Goal: Task Accomplishment & Management: Use online tool/utility

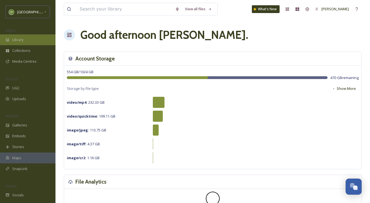
click at [46, 42] on div "Library" at bounding box center [27, 39] width 55 height 11
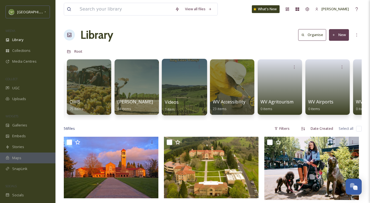
scroll to position [0, 25]
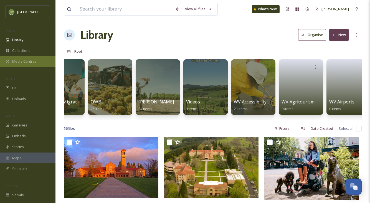
click at [25, 59] on span "Media Centres" at bounding box center [24, 61] width 24 height 5
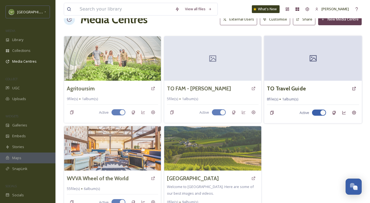
scroll to position [16, 0]
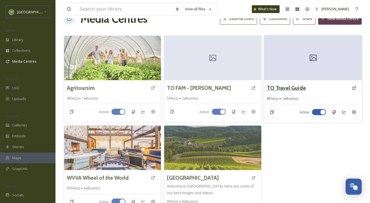
click at [286, 86] on h3 "TO Travel Guide" at bounding box center [285, 88] width 39 height 8
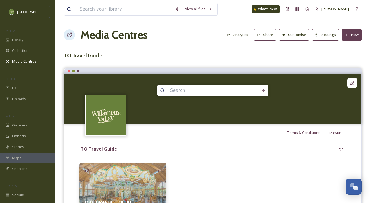
scroll to position [37, 0]
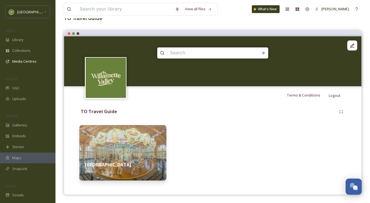
click at [157, 143] on img at bounding box center [122, 152] width 87 height 55
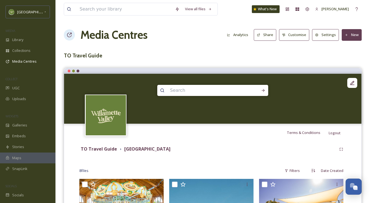
click at [356, 36] on button "New" at bounding box center [351, 34] width 20 height 11
click at [344, 49] on span "Add Files" at bounding box center [347, 47] width 15 height 5
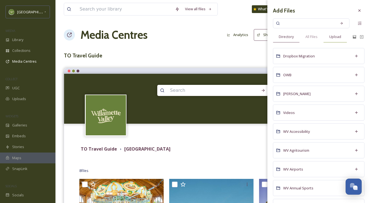
click at [351, 34] on div "Directory All Files Upload" at bounding box center [312, 36] width 79 height 11
click at [331, 35] on span "Upload" at bounding box center [335, 36] width 12 height 5
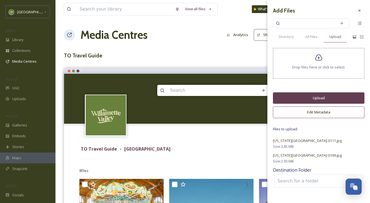
click at [289, 99] on button "Upload" at bounding box center [318, 97] width 91 height 11
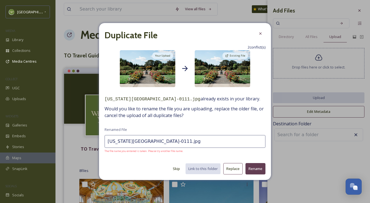
click at [181, 167] on button "Skip" at bounding box center [176, 168] width 13 height 11
type input "Oregon Gardens-0109.jpg"
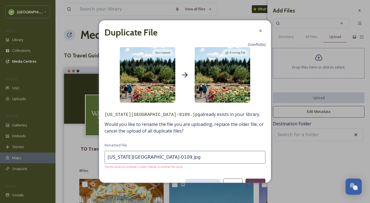
scroll to position [12, 0]
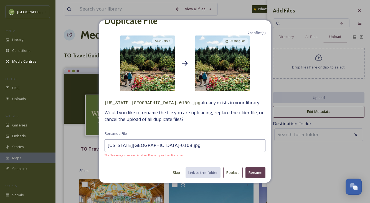
click at [175, 172] on button "Skip" at bounding box center [176, 172] width 13 height 11
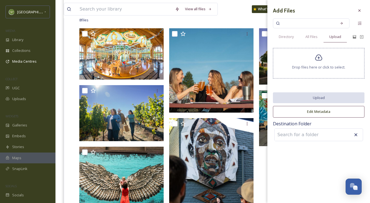
scroll to position [0, 0]
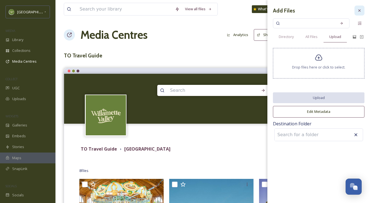
click at [361, 11] on icon at bounding box center [359, 10] width 4 height 4
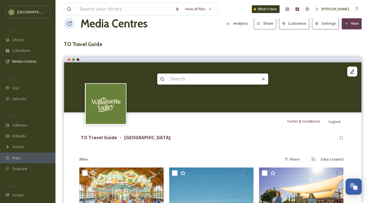
scroll to position [10, 0]
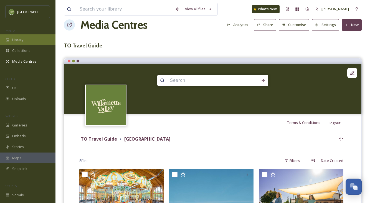
click at [30, 38] on div "Library" at bounding box center [27, 39] width 55 height 11
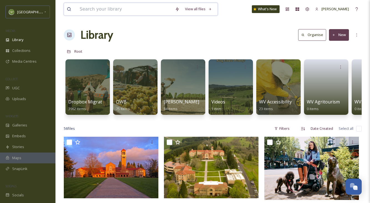
click at [114, 7] on input at bounding box center [124, 9] width 95 height 12
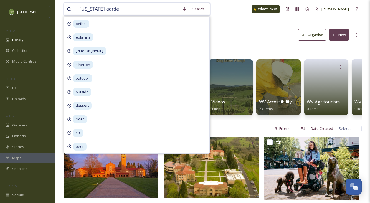
type input "[US_STATE][GEOGRAPHIC_DATA]"
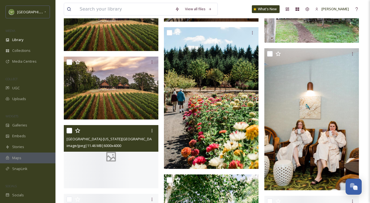
scroll to position [988, 0]
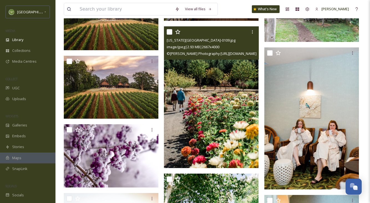
click at [168, 34] on input "checkbox" at bounding box center [169, 32] width 6 height 6
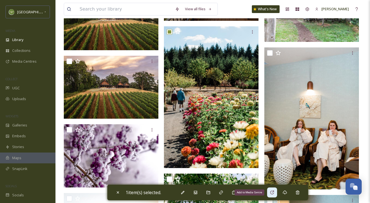
click at [272, 192] on icon at bounding box center [272, 192] width 4 height 4
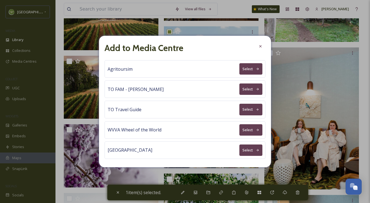
click at [247, 111] on button "Select" at bounding box center [250, 109] width 23 height 11
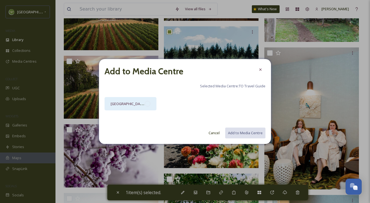
click at [151, 104] on div "[GEOGRAPHIC_DATA]" at bounding box center [130, 103] width 52 height 13
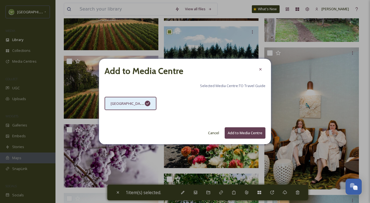
click at [251, 129] on button "Add to Media Centre" at bounding box center [244, 132] width 41 height 11
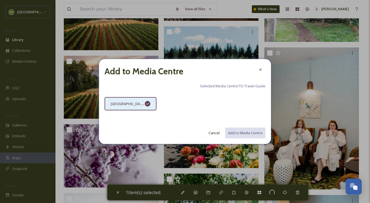
checkbox input "false"
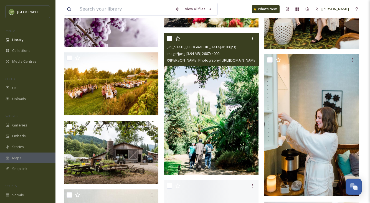
scroll to position [1131, 0]
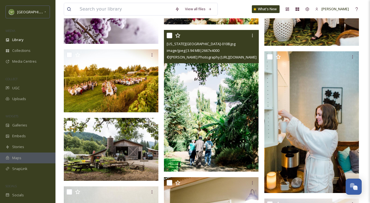
click at [169, 35] on input "checkbox" at bounding box center [169, 36] width 6 height 6
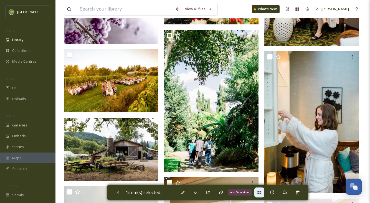
click at [259, 190] on icon at bounding box center [259, 192] width 4 height 4
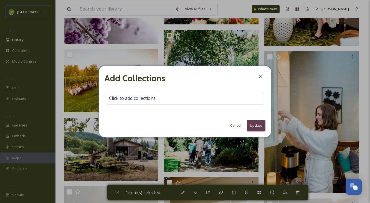
click at [238, 122] on button "Cancel" at bounding box center [235, 125] width 17 height 11
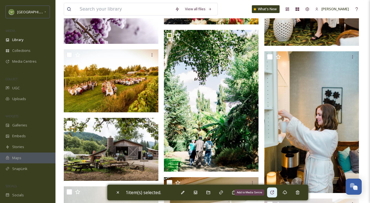
click at [273, 190] on icon at bounding box center [272, 192] width 4 height 4
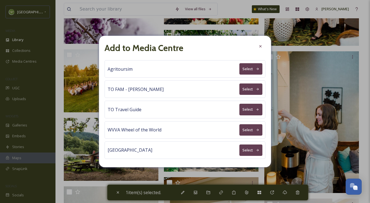
click at [248, 108] on button "Select" at bounding box center [250, 109] width 23 height 11
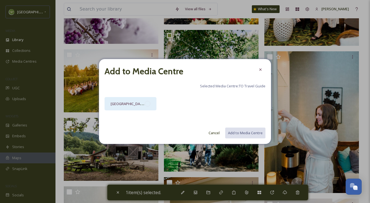
click at [143, 107] on div "[GEOGRAPHIC_DATA]" at bounding box center [130, 103] width 52 height 13
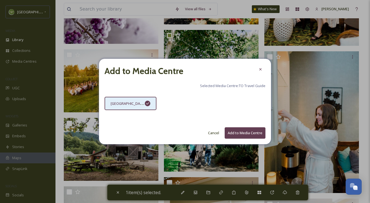
click at [229, 132] on button "Add to Media Centre" at bounding box center [244, 132] width 41 height 11
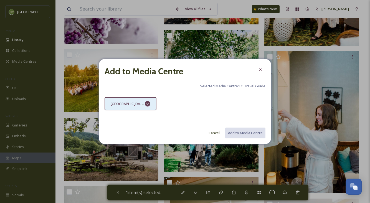
checkbox input "false"
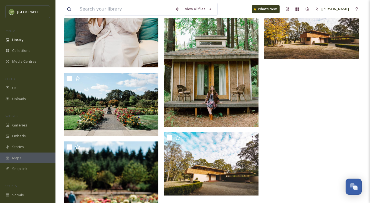
scroll to position [2416, 0]
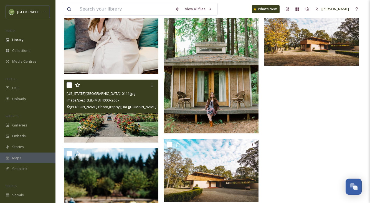
click at [69, 86] on input "checkbox" at bounding box center [69, 85] width 6 height 6
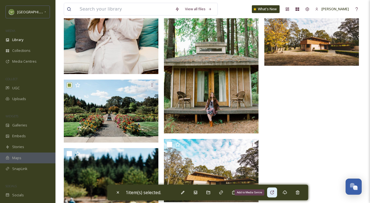
click at [276, 194] on div "Add to Media Centre" at bounding box center [272, 192] width 10 height 10
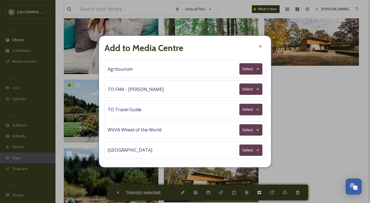
click at [245, 111] on button "Select" at bounding box center [250, 109] width 23 height 11
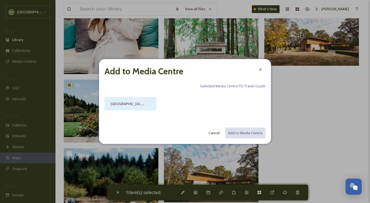
click at [152, 104] on div "[GEOGRAPHIC_DATA]" at bounding box center [130, 103] width 52 height 13
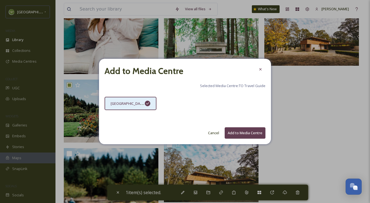
click at [249, 129] on button "Add to Media Centre" at bounding box center [244, 132] width 41 height 11
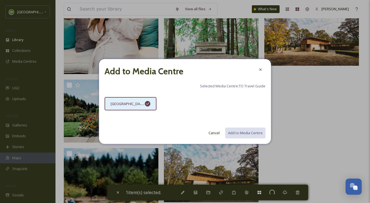
checkbox input "false"
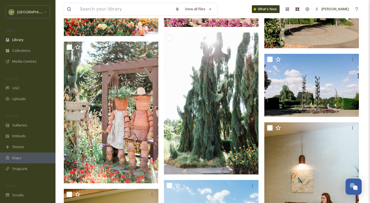
scroll to position [1835, 0]
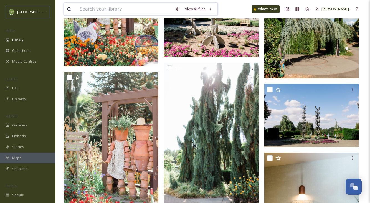
click at [115, 4] on input at bounding box center [124, 9] width 95 height 12
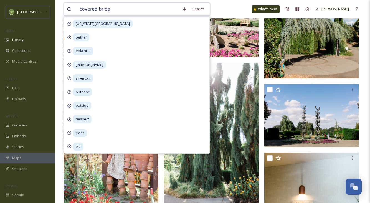
type input "covered bridge"
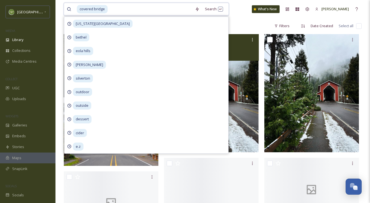
scroll to position [97, 0]
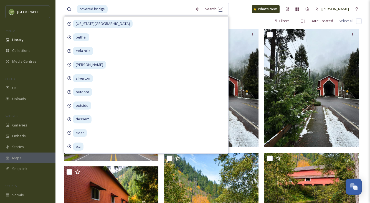
click at [242, 24] on div "71 file s Filters Date Created Select all" at bounding box center [212, 21] width 297 height 11
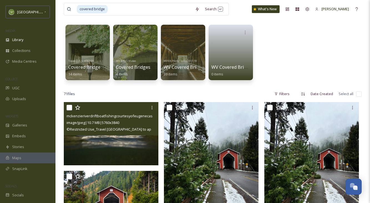
scroll to position [24, 0]
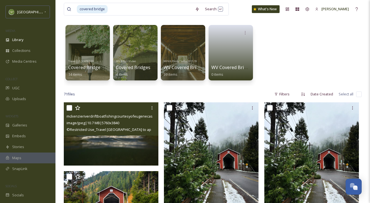
click at [109, 144] on img at bounding box center [111, 133] width 94 height 63
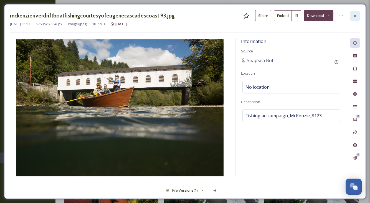
click at [353, 18] on div at bounding box center [355, 16] width 10 height 10
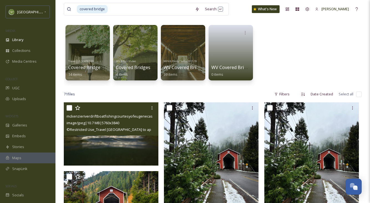
click at [69, 106] on input "checkbox" at bounding box center [69, 108] width 6 height 6
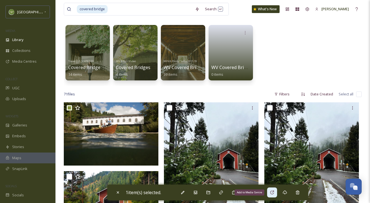
click at [272, 194] on div "Add to Media Centre" at bounding box center [272, 192] width 10 height 10
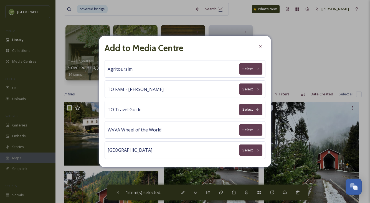
click at [243, 111] on button "Select" at bounding box center [250, 109] width 23 height 11
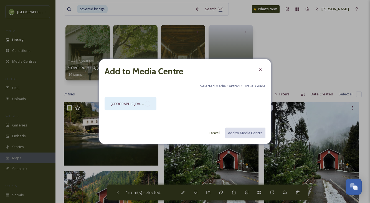
click at [145, 105] on div at bounding box center [148, 104] width 6 height 6
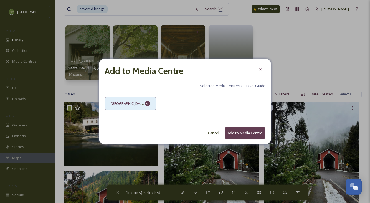
click at [234, 136] on button "Add to Media Centre" at bounding box center [244, 132] width 41 height 11
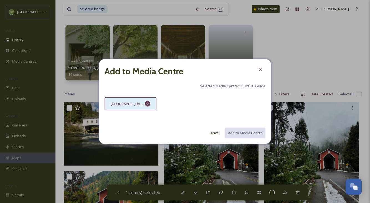
checkbox input "false"
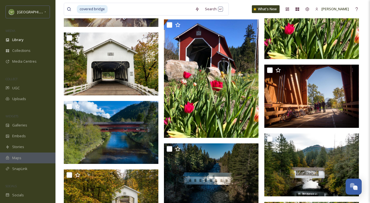
scroll to position [378, 0]
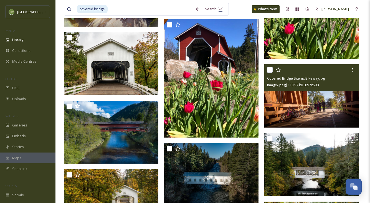
click at [270, 71] on input "checkbox" at bounding box center [270, 70] width 6 height 6
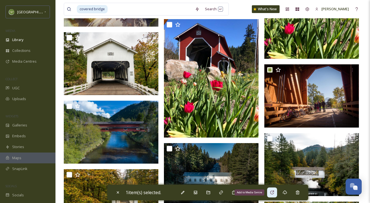
click at [274, 190] on icon at bounding box center [272, 192] width 4 height 4
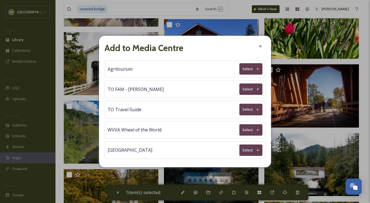
click at [250, 109] on button "Select" at bounding box center [250, 109] width 23 height 11
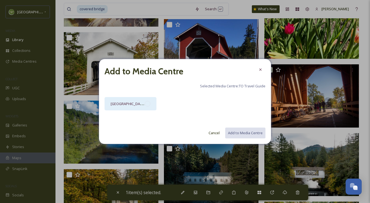
click at [147, 104] on div at bounding box center [148, 104] width 6 height 6
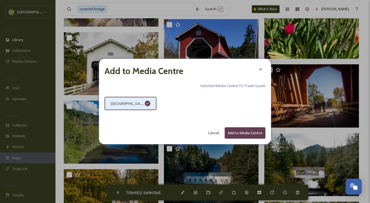
click at [261, 133] on button "Add to Media Centre" at bounding box center [244, 132] width 41 height 11
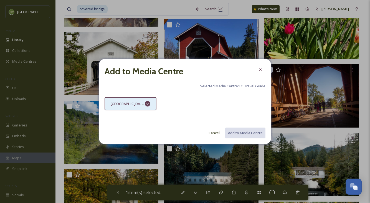
checkbox input "false"
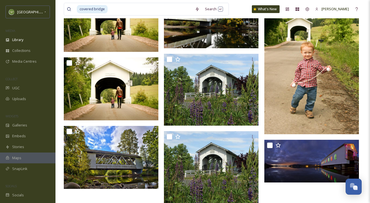
scroll to position [2165, 0]
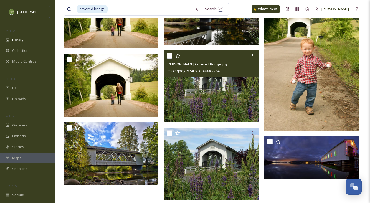
click at [168, 57] on input "checkbox" at bounding box center [169, 56] width 6 height 6
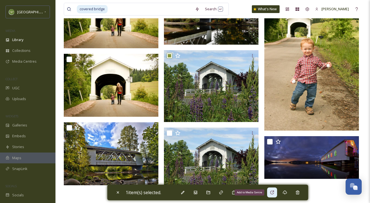
click at [273, 194] on icon at bounding box center [272, 192] width 4 height 4
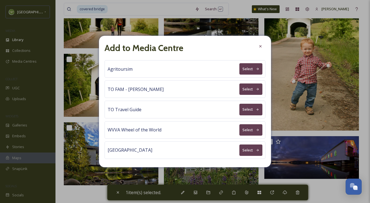
click at [250, 107] on button "Select" at bounding box center [250, 109] width 23 height 11
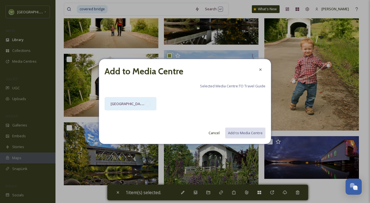
click at [148, 105] on div at bounding box center [148, 104] width 6 height 6
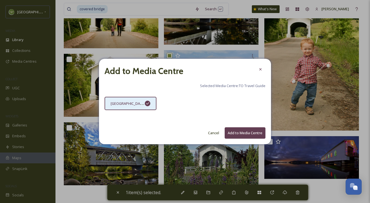
click at [246, 131] on button "Add to Media Centre" at bounding box center [244, 132] width 41 height 11
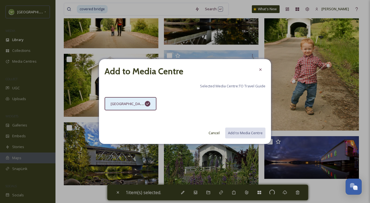
checkbox input "false"
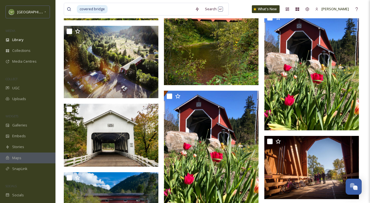
scroll to position [209, 0]
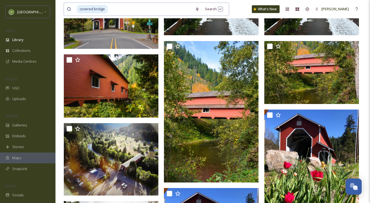
click at [153, 9] on input at bounding box center [150, 9] width 84 height 12
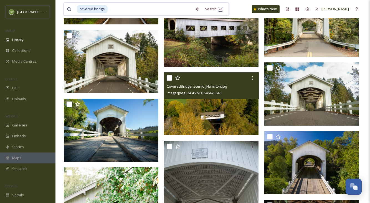
scroll to position [526, 0]
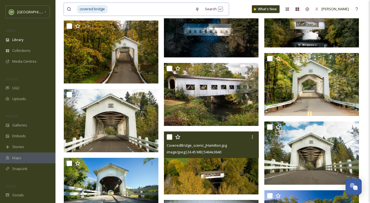
click at [145, 9] on input at bounding box center [150, 9] width 84 height 12
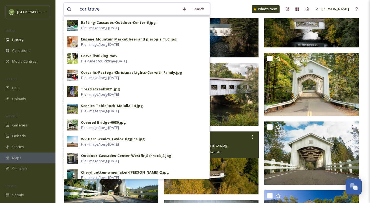
type input "car travel"
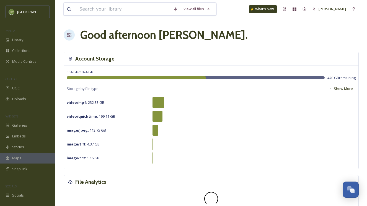
click at [148, 9] on input at bounding box center [124, 9] width 94 height 12
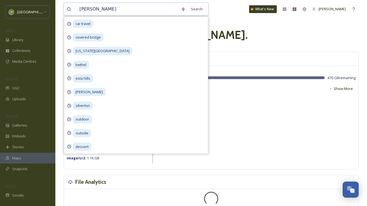
type input "winery"
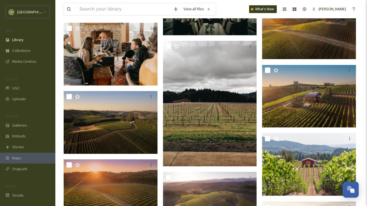
scroll to position [4095, 0]
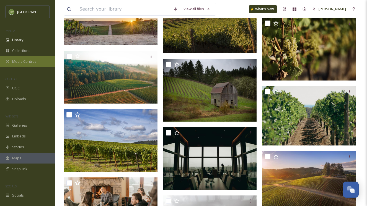
click at [24, 58] on div "Media Centres" at bounding box center [27, 61] width 55 height 11
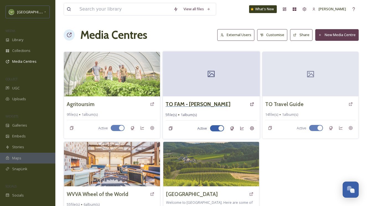
click at [211, 106] on h3 "TO FAM - [PERSON_NAME]" at bounding box center [198, 104] width 65 height 8
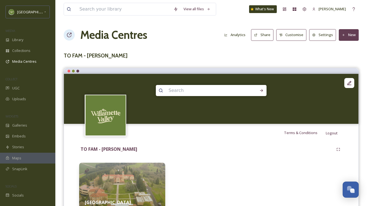
scroll to position [35, 0]
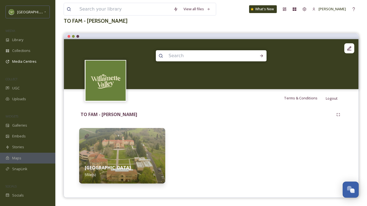
click at [151, 169] on div "Willamette Valley 5 file(s)" at bounding box center [122, 170] width 86 height 25
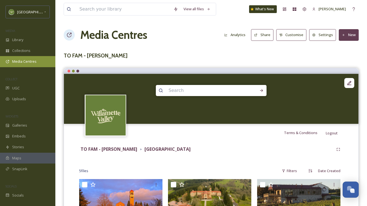
click at [26, 60] on span "Media Centres" at bounding box center [24, 61] width 24 height 5
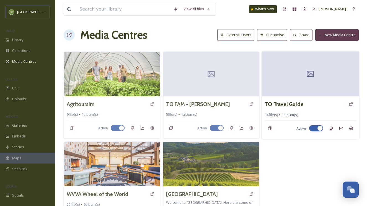
click at [307, 105] on div "TO Travel Guide" at bounding box center [310, 104] width 91 height 10
click at [297, 100] on h3 "TO Travel Guide" at bounding box center [284, 104] width 39 height 8
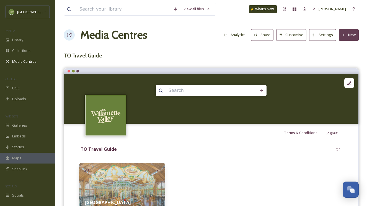
scroll to position [35, 0]
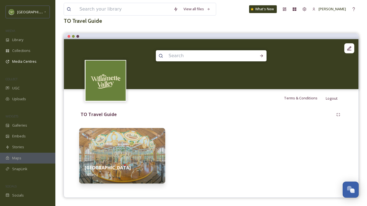
click at [144, 153] on img at bounding box center [122, 155] width 86 height 55
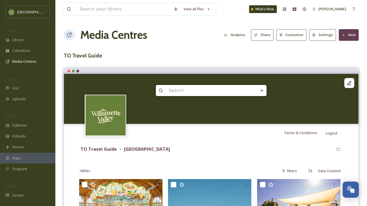
click at [268, 36] on button "Share" at bounding box center [262, 34] width 22 height 11
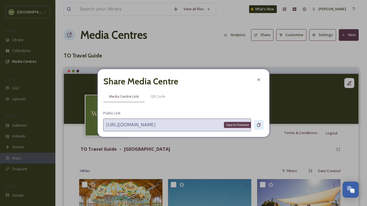
click at [260, 123] on icon at bounding box center [258, 125] width 3 height 4
click at [260, 78] on icon at bounding box center [259, 79] width 4 height 4
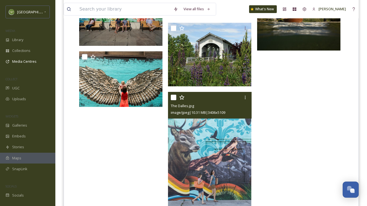
scroll to position [477, 0]
